Goal: Transaction & Acquisition: Purchase product/service

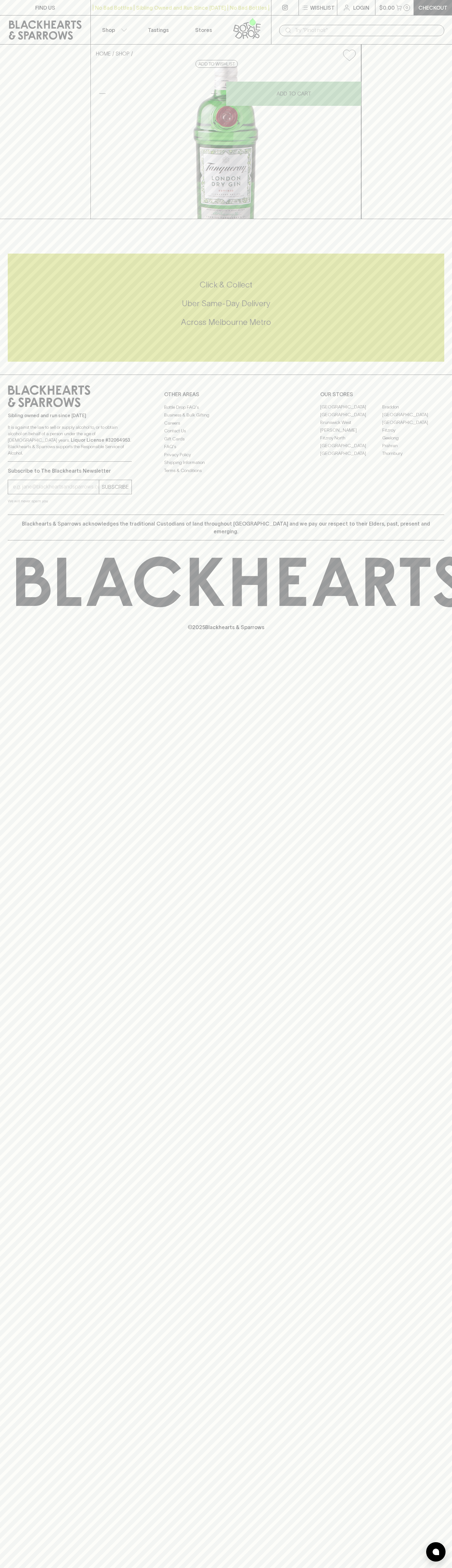
click at [395, 30] on input "text" at bounding box center [366, 30] width 144 height 10
click at [421, 336] on div "Click & Collect Uber Same-Day Delivery Across Melbourne Metro" at bounding box center [226, 307] width 436 height 57
click at [251, 1567] on html "FIND US | No Bad Bottles | Sibling Owned and Run Since 2006 | No Bad Bottles | …" at bounding box center [226, 784] width 452 height 1568
click at [30, 362] on div "Click & Collect Uber Same-Day Delivery Across Melbourne Metro" at bounding box center [226, 308] width 436 height 108
